Goal: Information Seeking & Learning: Understand process/instructions

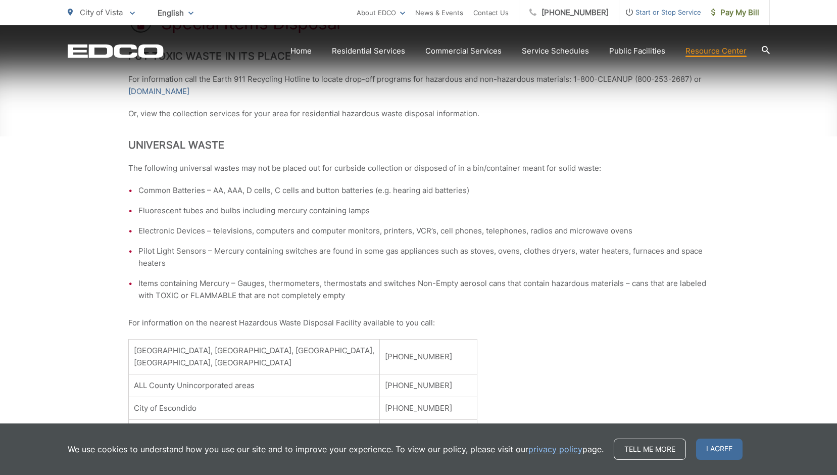
scroll to position [253, 0]
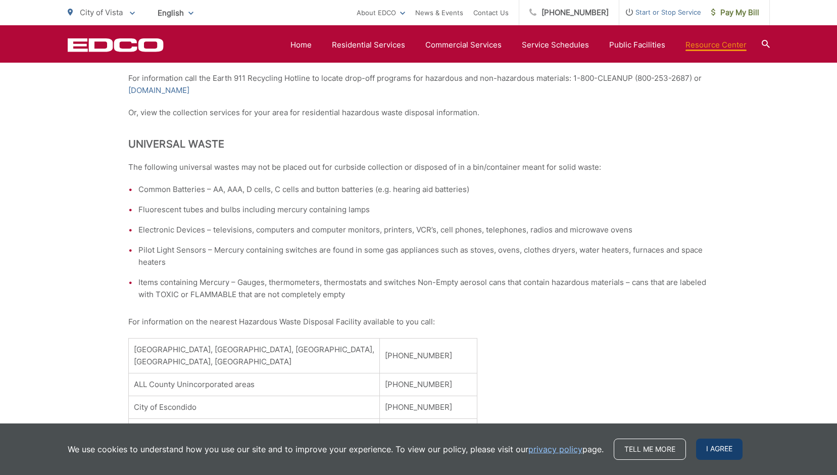
click at [716, 452] on span "I agree" at bounding box center [719, 448] width 46 height 21
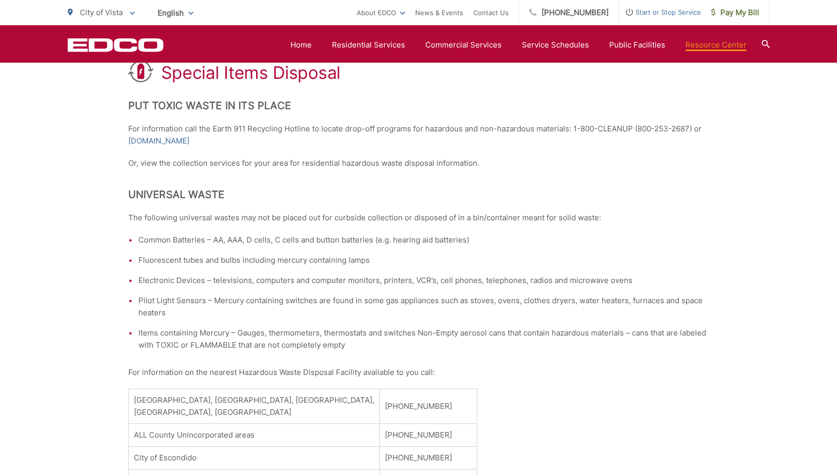
scroll to position [0, 0]
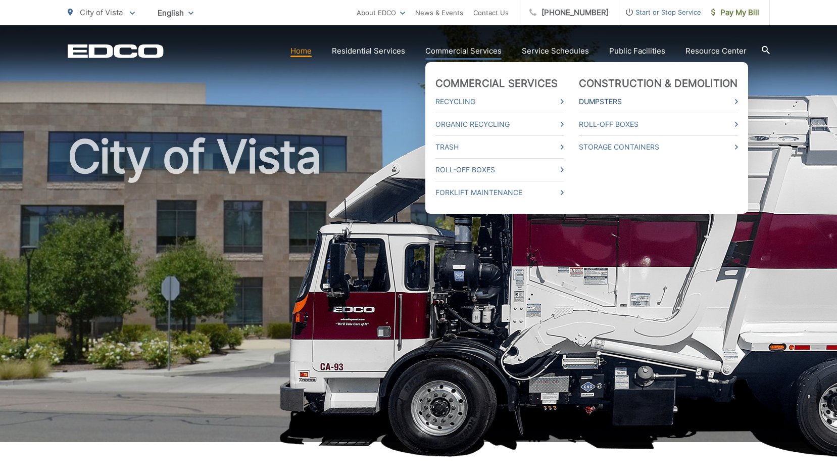
click at [723, 96] on link "Dumpsters" at bounding box center [658, 101] width 159 height 12
